Goal: Navigation & Orientation: Understand site structure

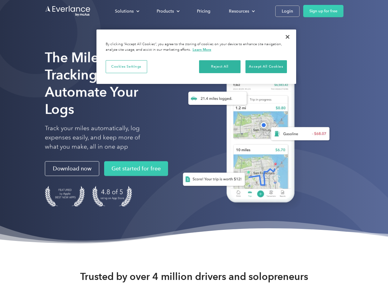
click at [127, 11] on div "Solutions" at bounding box center [124, 11] width 19 height 8
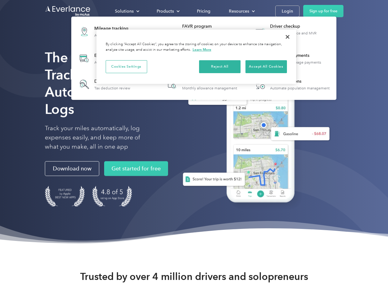
click at [168, 11] on div "Products" at bounding box center [165, 11] width 17 height 8
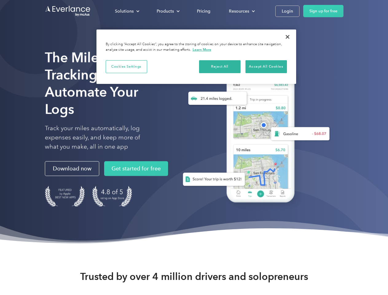
click at [241, 11] on div "Resources" at bounding box center [239, 11] width 20 height 8
click at [126, 66] on button "Cookies Settings" at bounding box center [127, 66] width 42 height 13
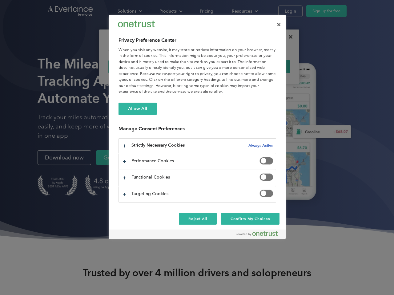
click at [220, 66] on div "When you visit any website, it may store or retrieve information on your browse…" at bounding box center [196, 71] width 157 height 48
click at [266, 66] on div "When you visit any website, it may store or retrieve information on your browse…" at bounding box center [196, 71] width 157 height 48
click at [288, 37] on div at bounding box center [197, 147] width 394 height 295
